Goal: Task Accomplishment & Management: Manage account settings

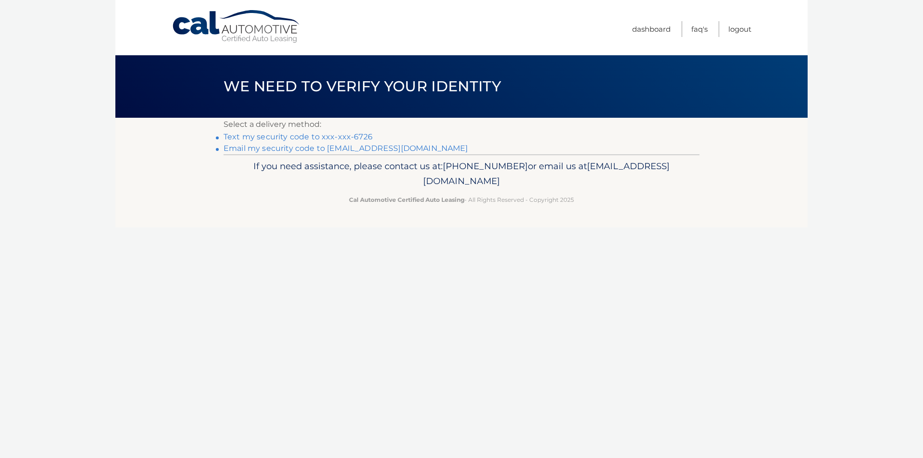
click at [310, 137] on link "Text my security code to xxx-xxx-6726" at bounding box center [298, 136] width 149 height 9
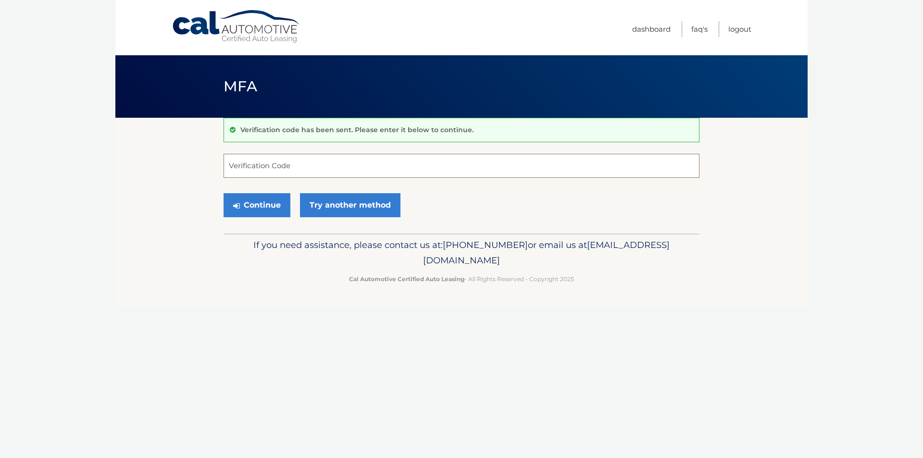
click at [275, 168] on input "Verification Code" at bounding box center [462, 166] width 476 height 24
type input "318110"
click at [262, 204] on button "Continue" at bounding box center [257, 205] width 67 height 24
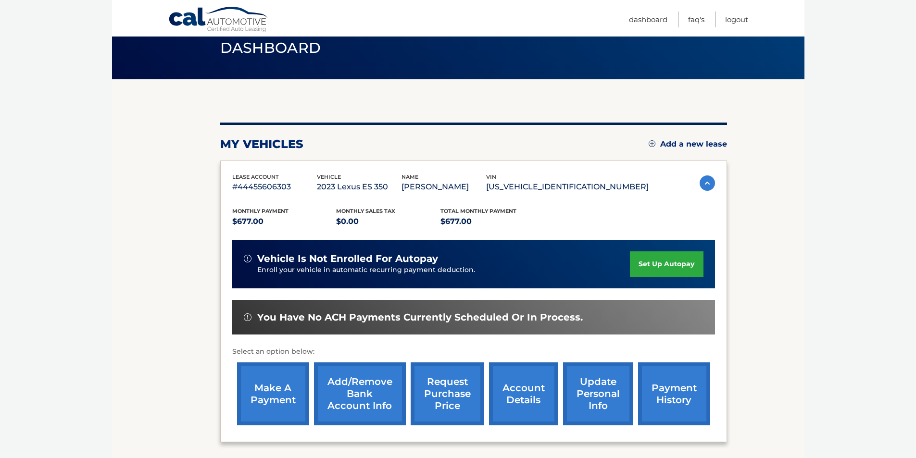
scroll to position [124, 0]
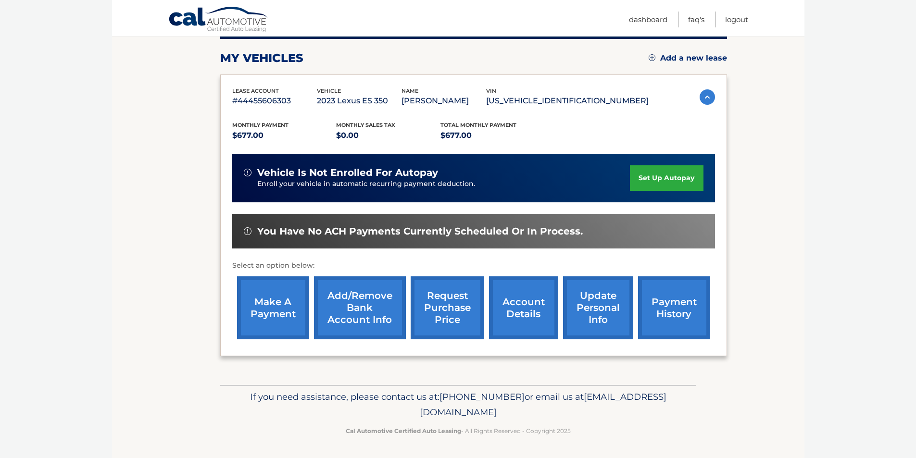
click at [271, 305] on link "make a payment" at bounding box center [273, 307] width 72 height 63
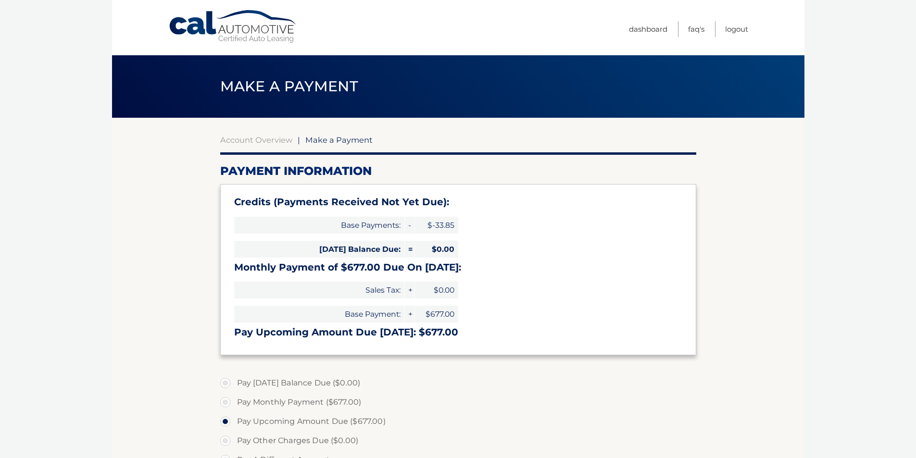
select select "NDE4NWVjNjYtOWNlNS00Y2RmLWFiYzUtYmZjNDY0OWY4NDdk"
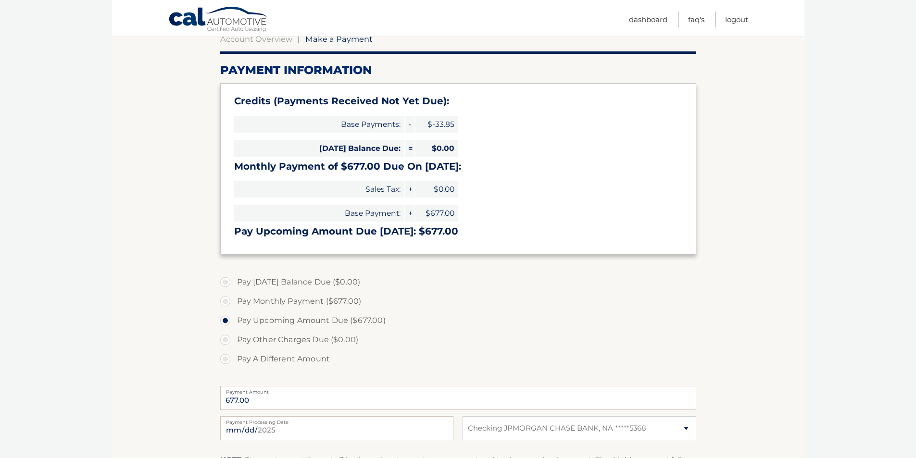
scroll to position [192, 0]
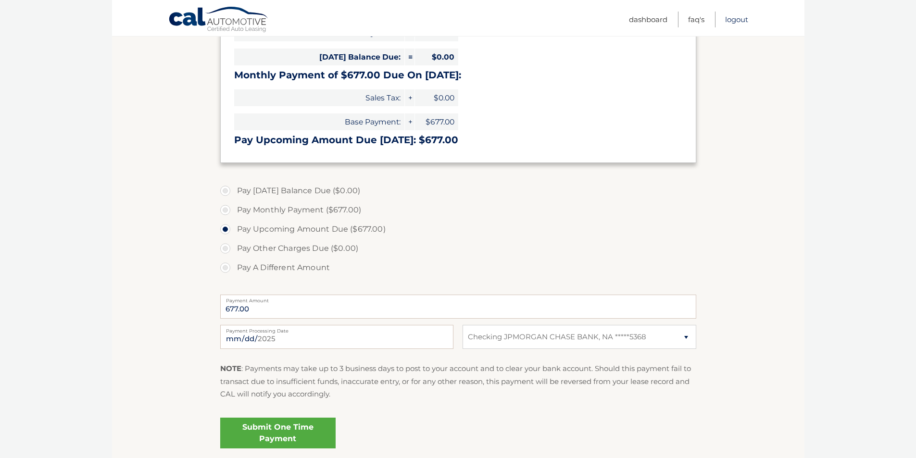
click at [737, 21] on link "Logout" at bounding box center [736, 20] width 23 height 16
